Goal: Understand process/instructions

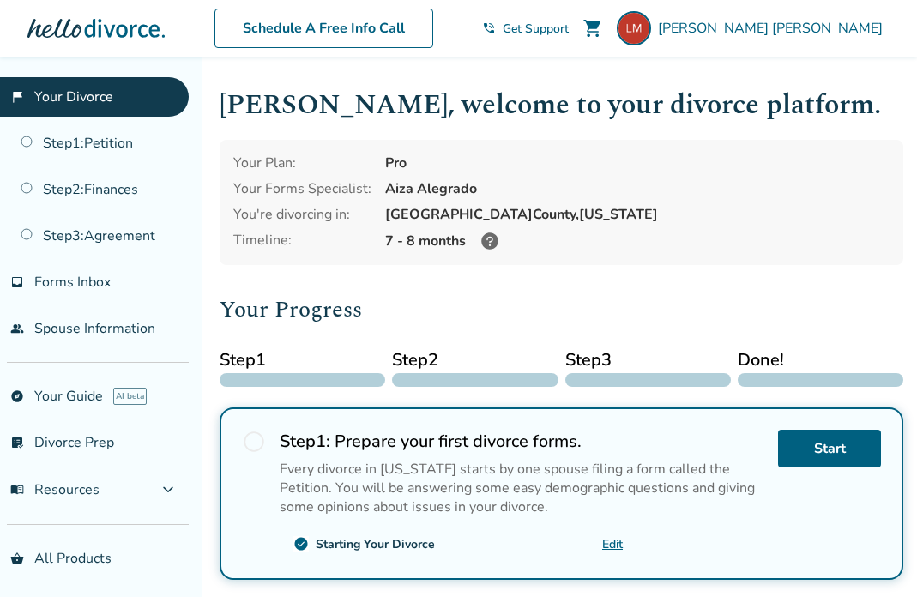
click at [132, 144] on link "Step 1 : Petition" at bounding box center [94, 143] width 189 height 39
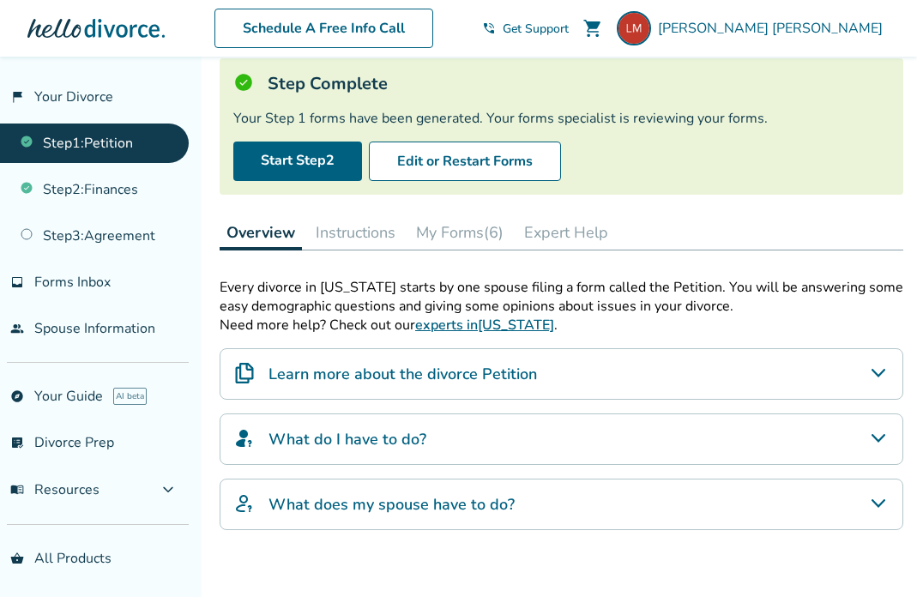
scroll to position [178, 0]
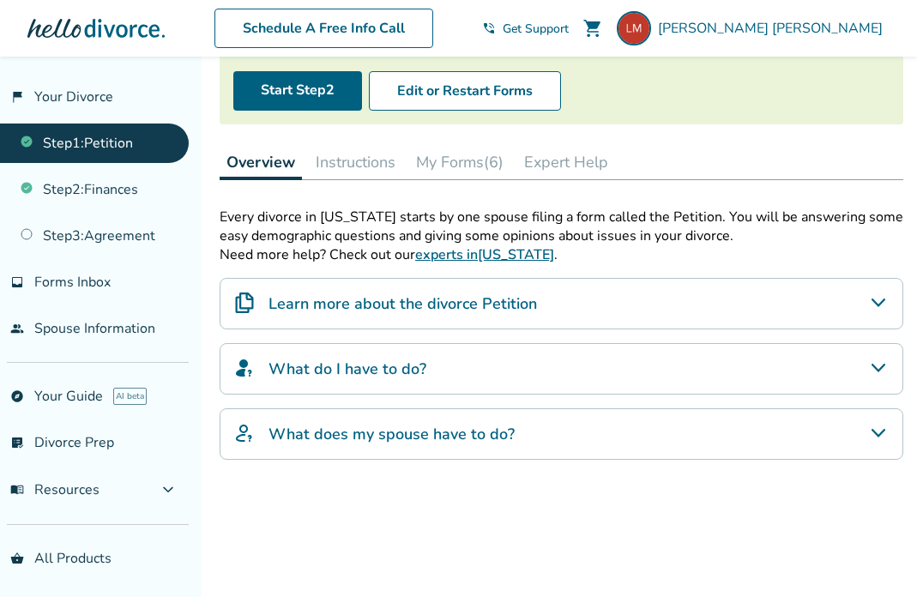
click at [360, 160] on button "Instructions" at bounding box center [356, 162] width 94 height 34
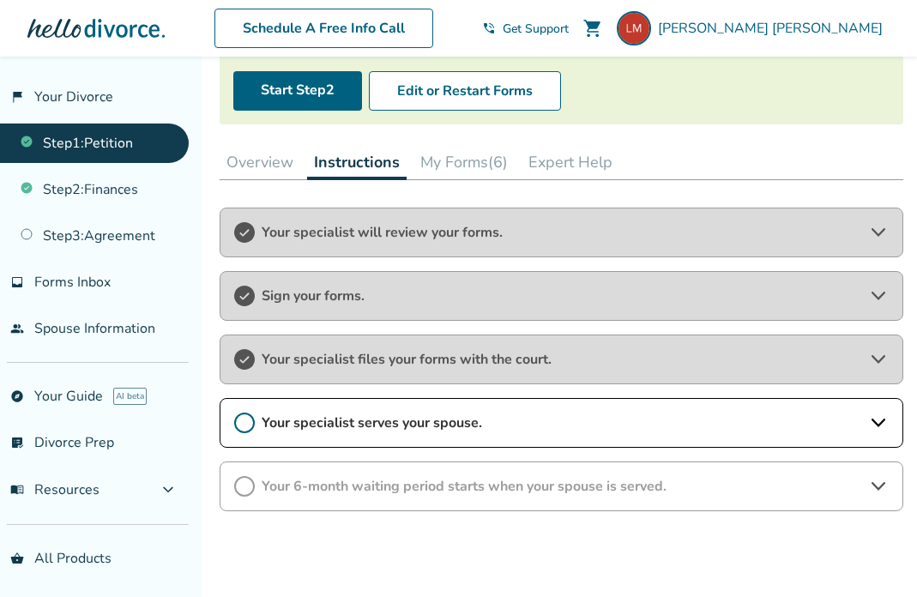
click at [431, 166] on button "My Forms (6)" at bounding box center [463, 162] width 101 height 34
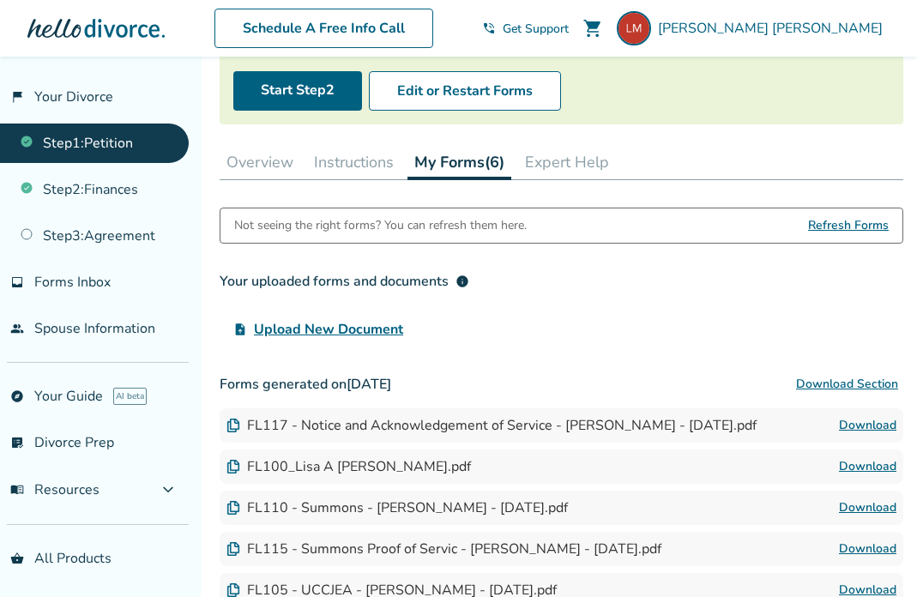
click at [272, 171] on button "Overview" at bounding box center [260, 162] width 81 height 34
